Goal: Navigation & Orientation: Find specific page/section

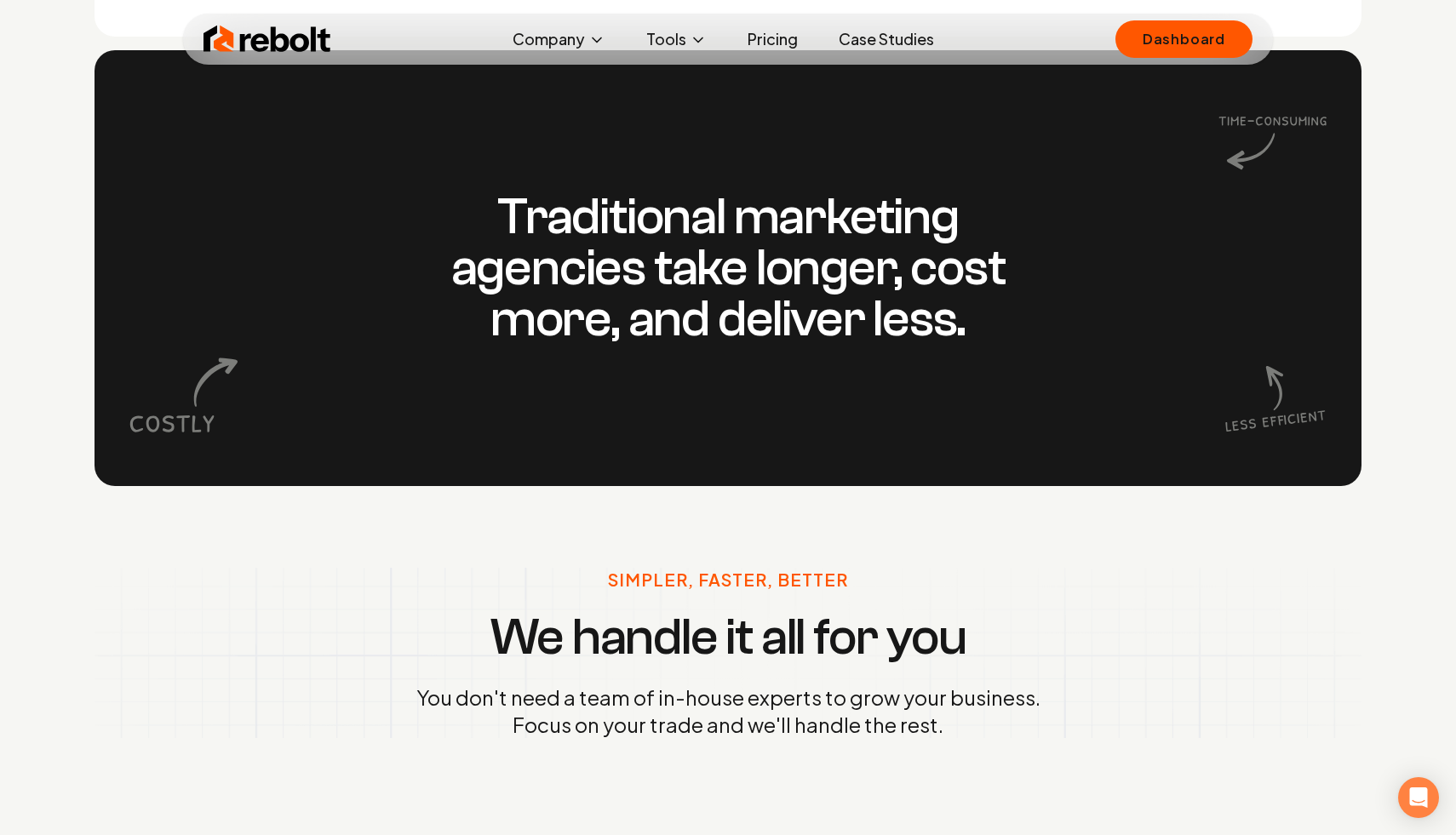
scroll to position [1763, 0]
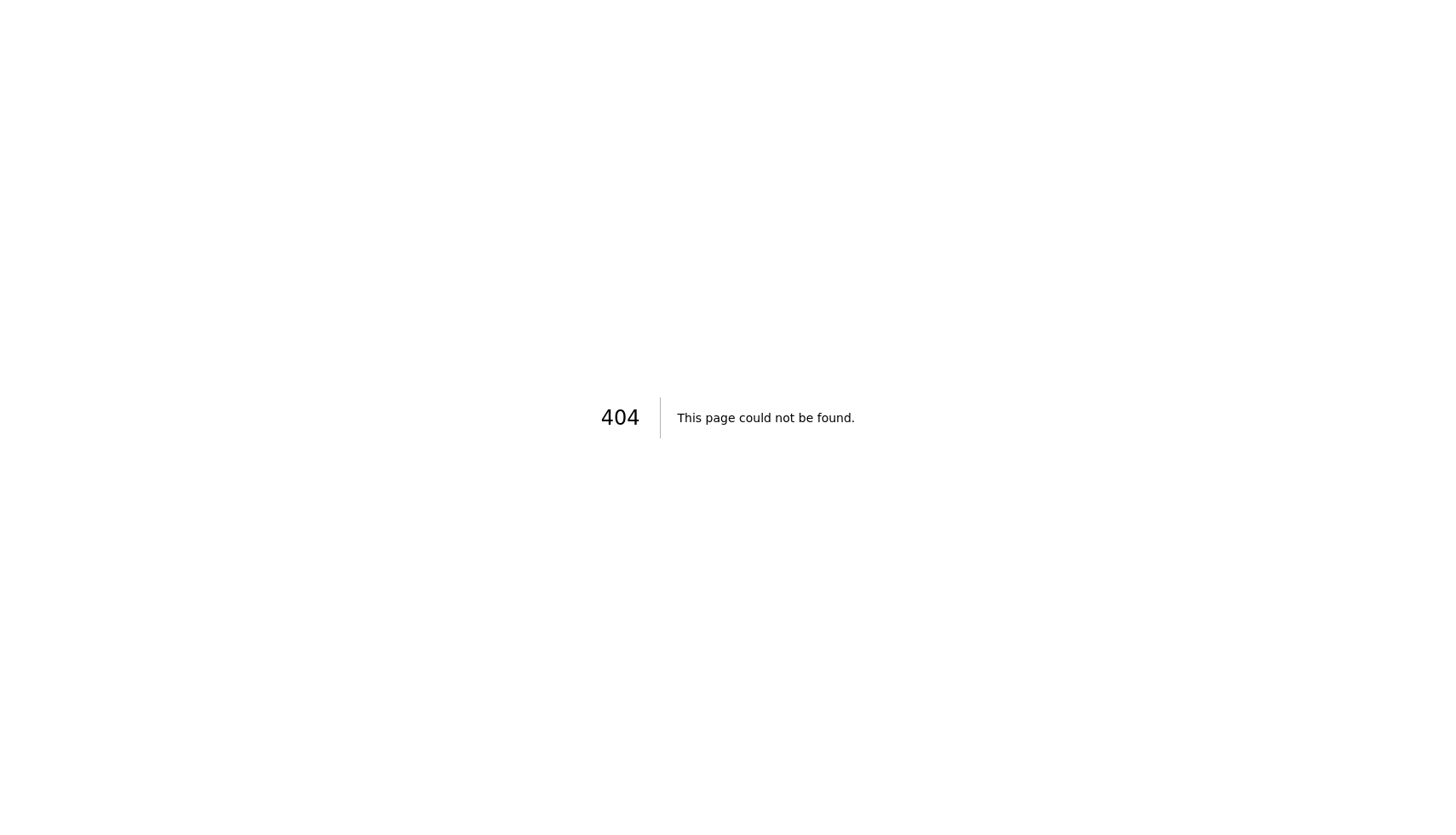
click at [1202, 190] on div "404 This page could not be found ." at bounding box center [728, 418] width 1456 height 835
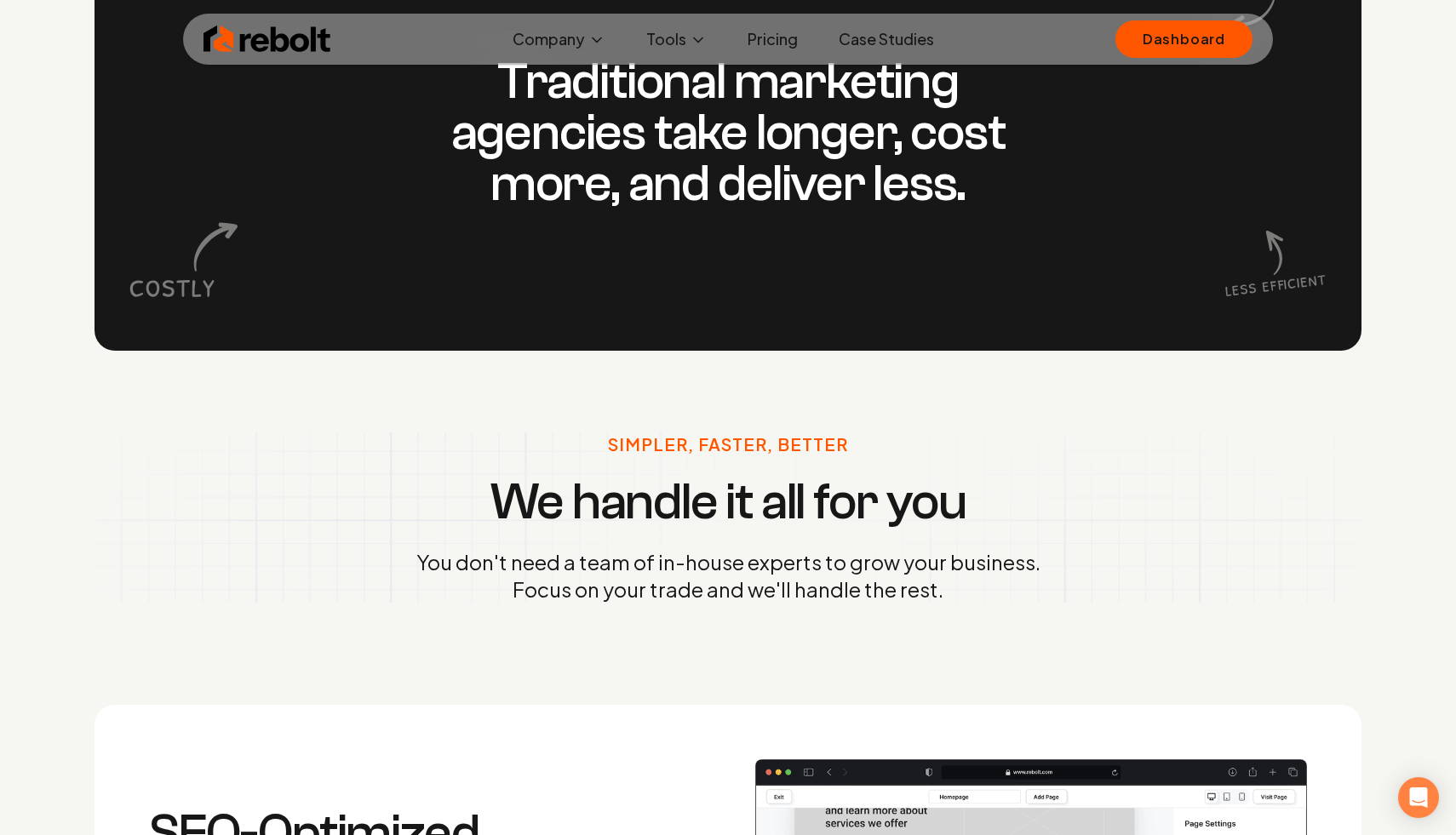
scroll to position [1763, 0]
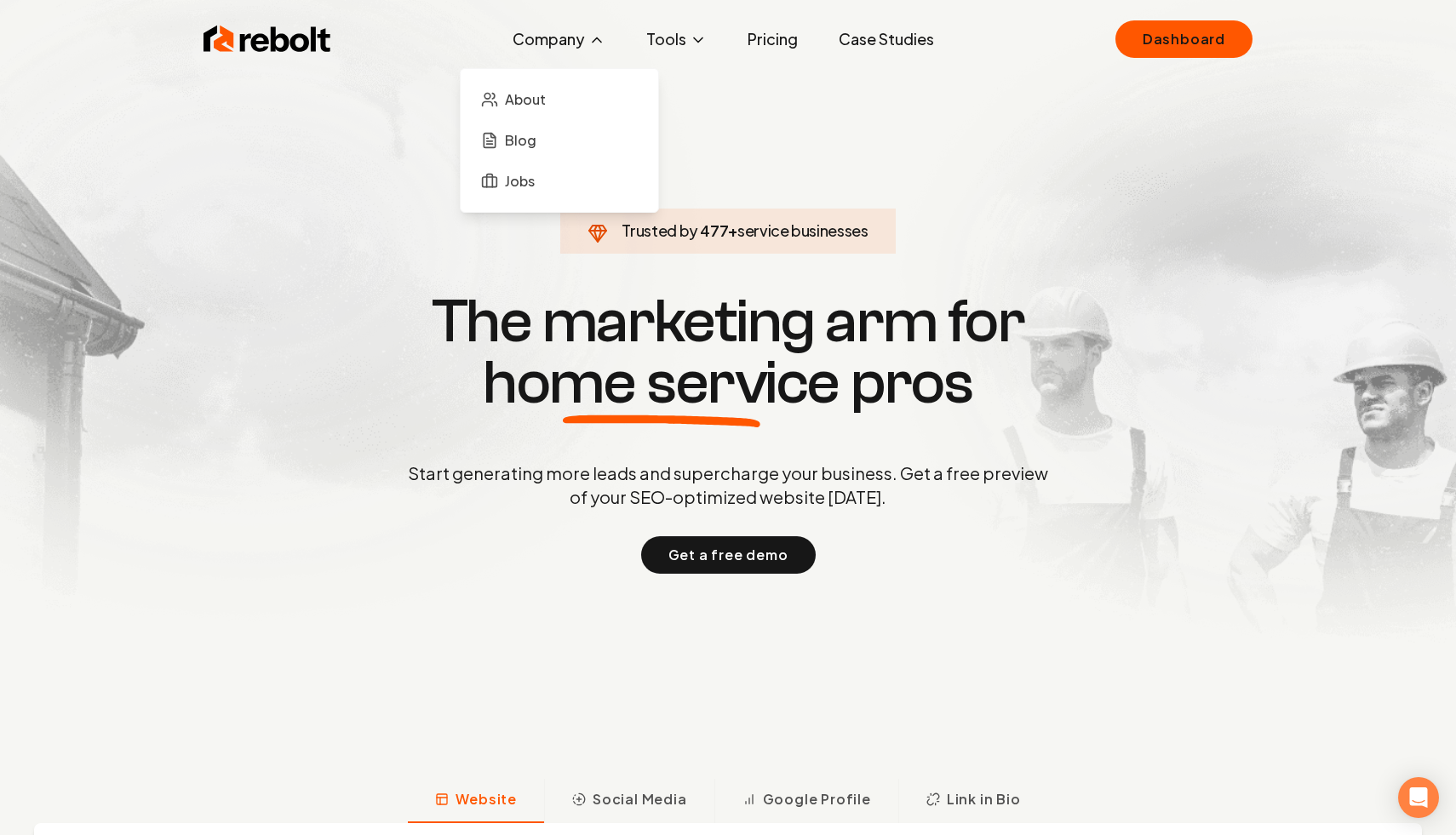
click at [560, 120] on ul "About Blog Jobs" at bounding box center [560, 140] width 171 height 116
click at [516, 108] on span "About" at bounding box center [525, 99] width 41 height 20
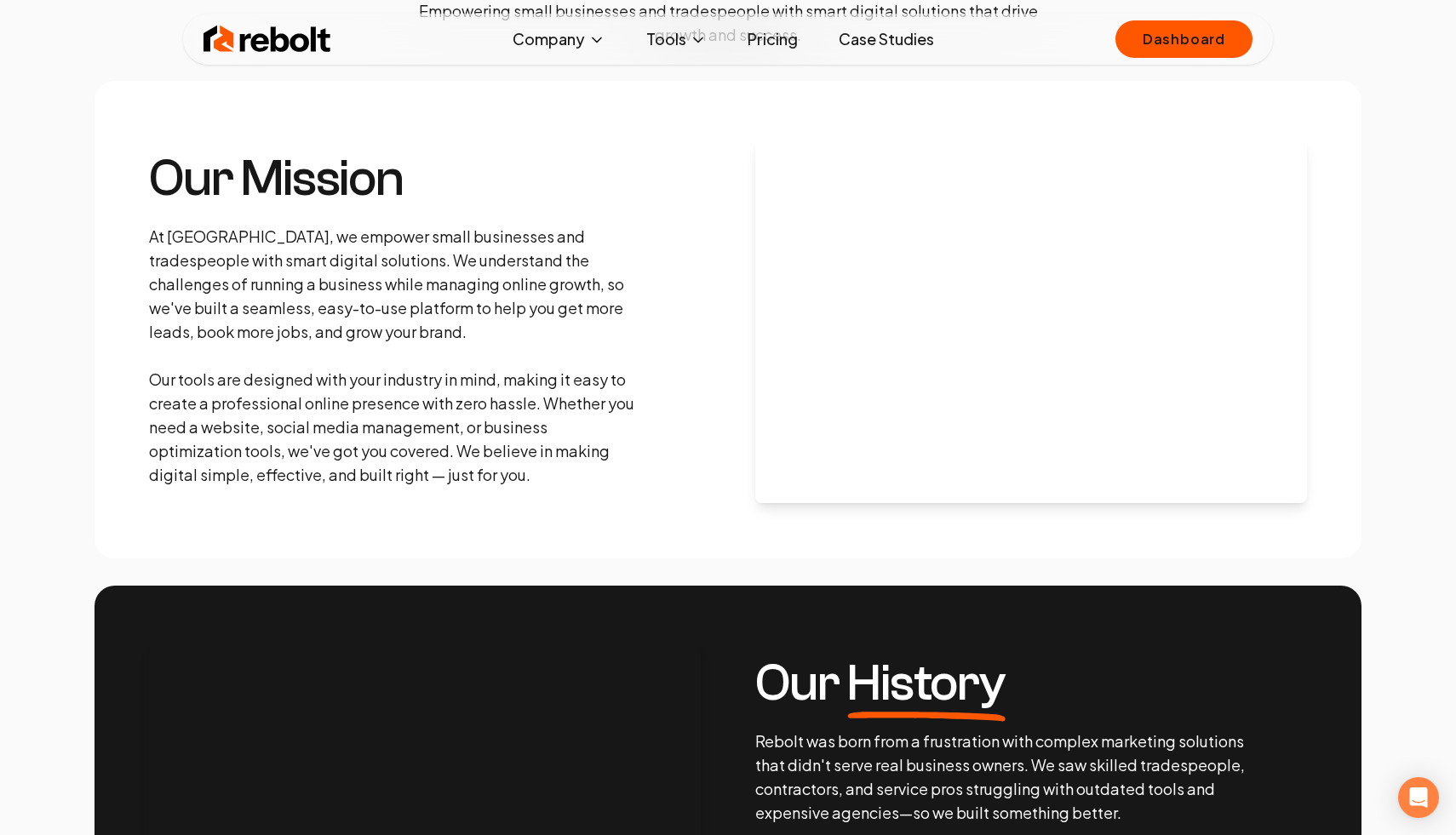
scroll to position [128, 0]
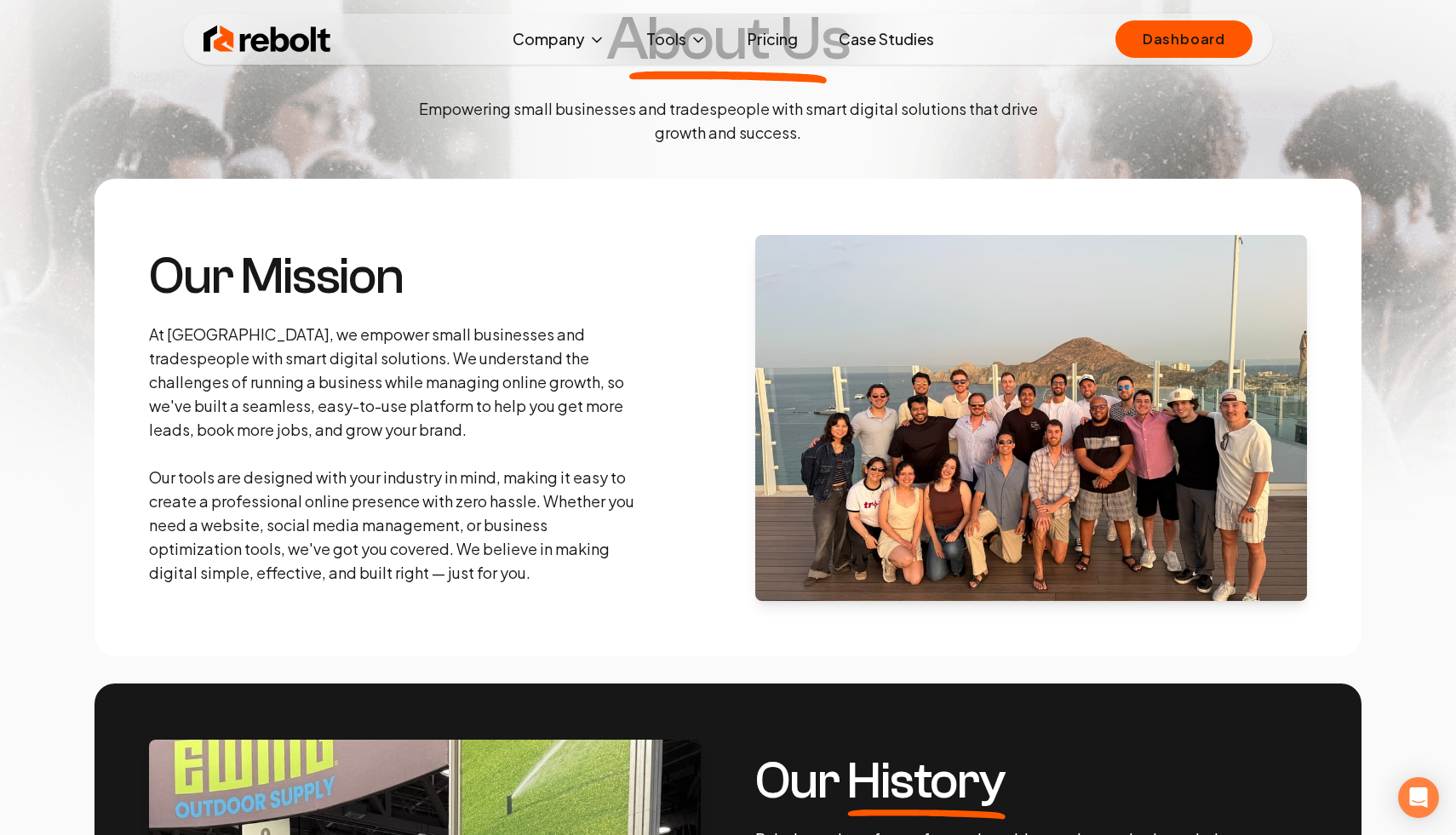
click at [444, 367] on p "At [GEOGRAPHIC_DATA], we empower small businesses and tradespeople with smart d…" at bounding box center [394, 454] width 491 height 263
